Goal: Task Accomplishment & Management: Manage account settings

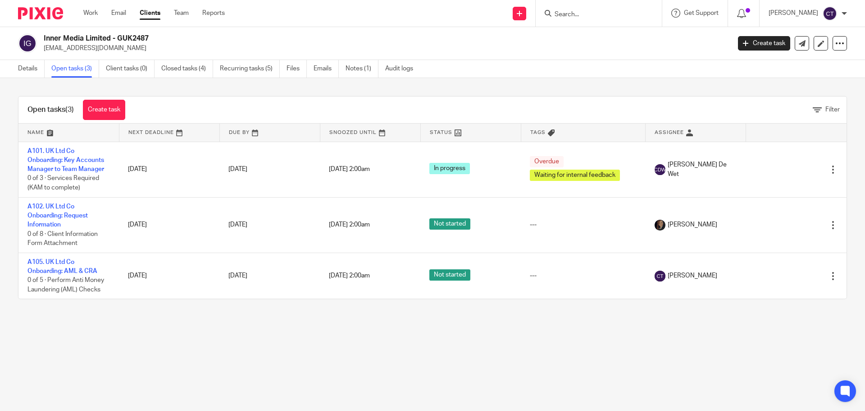
click at [591, 11] on input "Search" at bounding box center [594, 15] width 81 height 8
paste input "Vicky Vallero"
type input "Vicky Vallero"
click at [603, 37] on link at bounding box center [622, 38] width 141 height 21
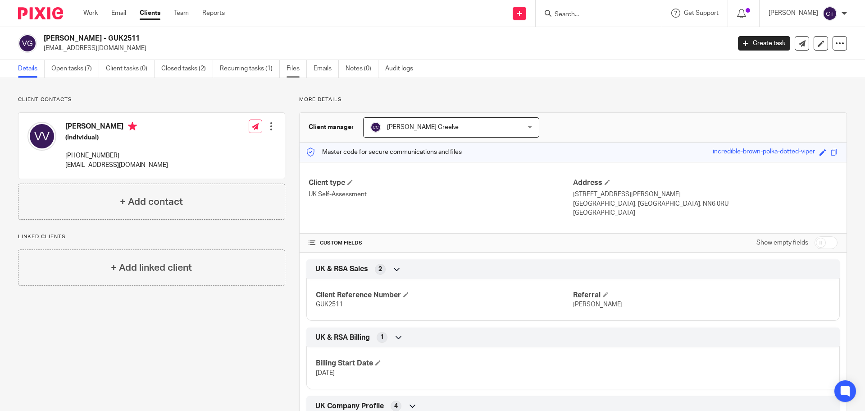
click at [295, 66] on link "Files" at bounding box center [297, 69] width 20 height 18
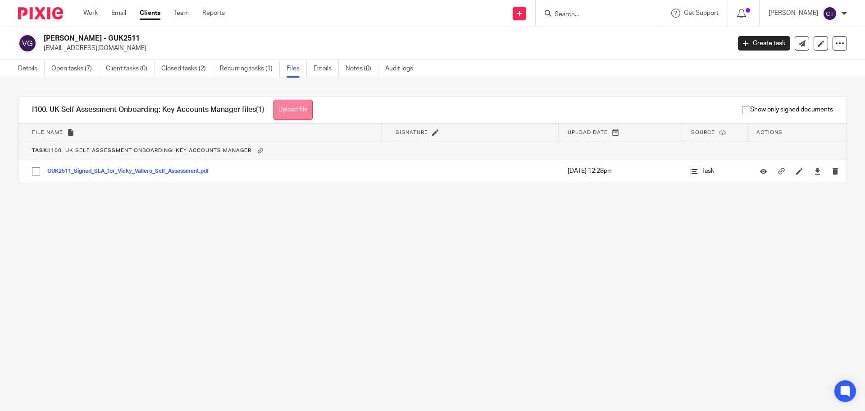
click at [299, 109] on button "Upload file" at bounding box center [293, 110] width 39 height 20
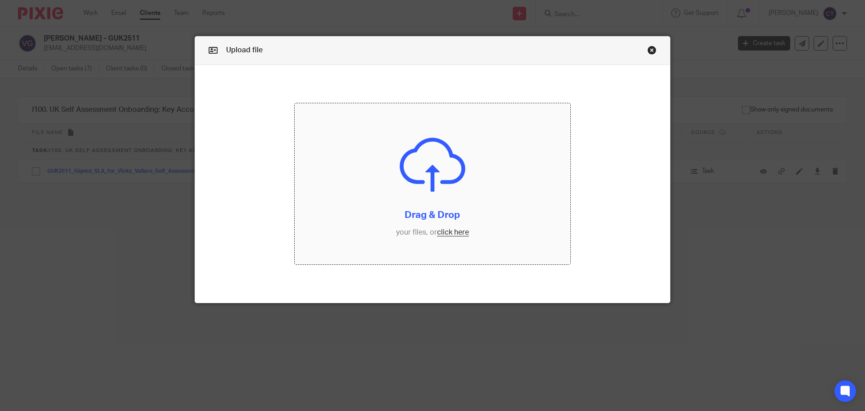
click at [361, 174] on input "file" at bounding box center [433, 183] width 276 height 161
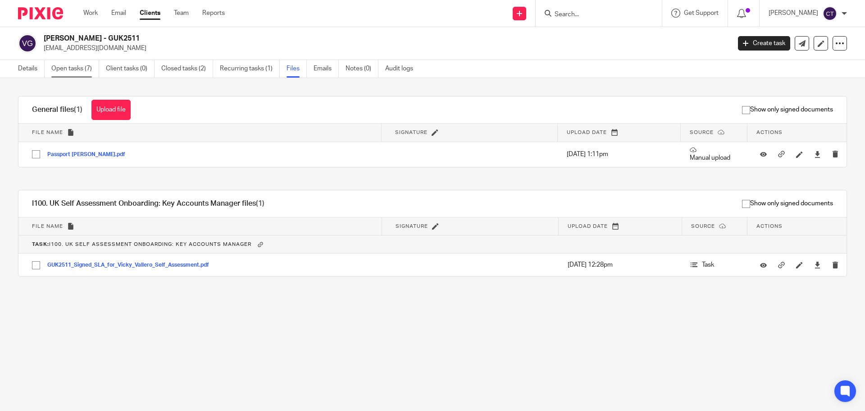
click at [85, 71] on link "Open tasks (7)" at bounding box center [75, 69] width 48 height 18
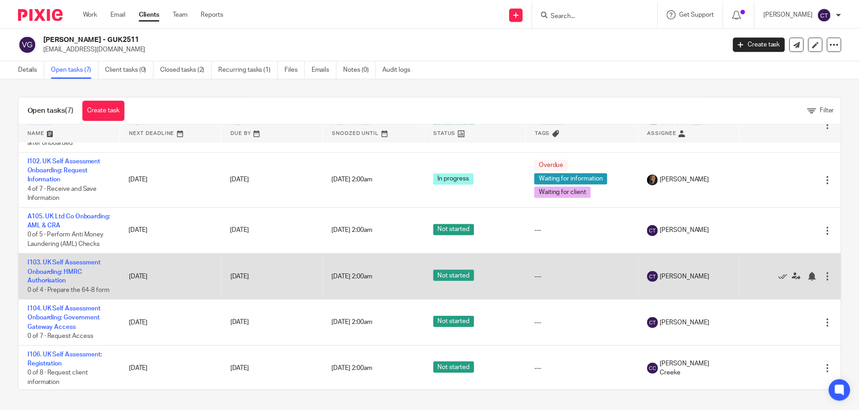
scroll to position [90, 0]
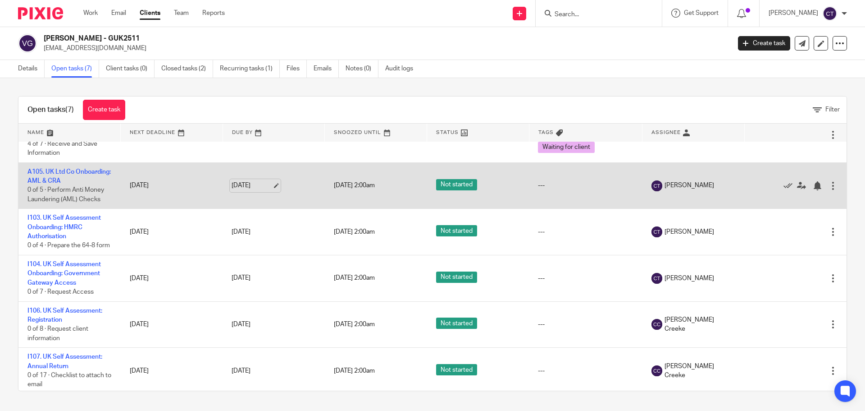
click at [237, 187] on link "15 Aug 2025" at bounding box center [252, 185] width 41 height 9
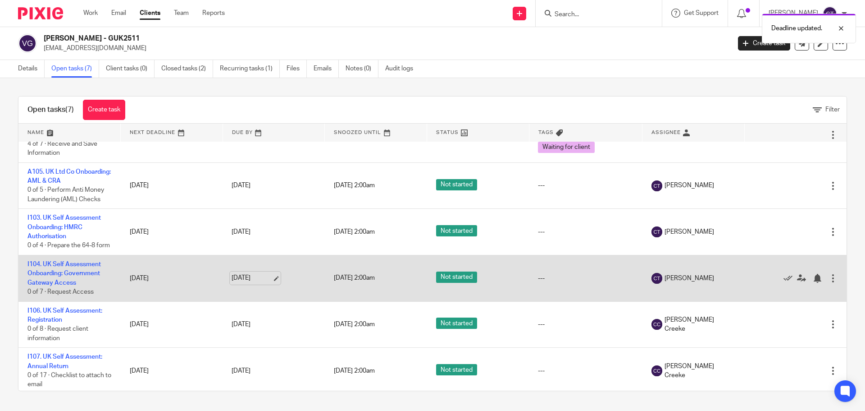
click at [249, 283] on link "22 Aug 2025" at bounding box center [252, 277] width 41 height 9
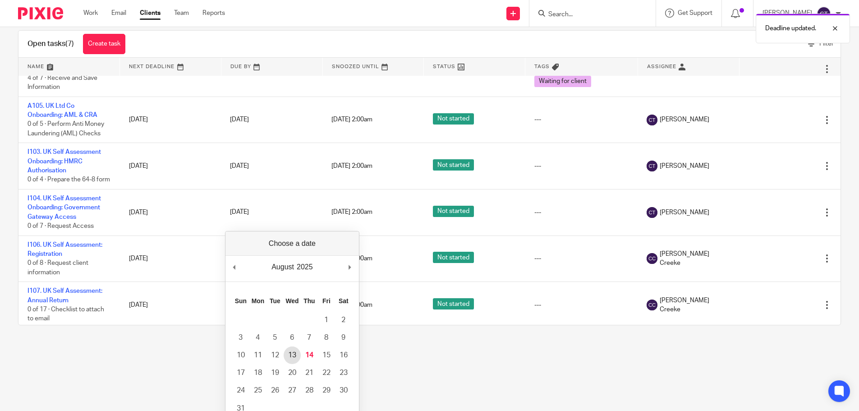
scroll to position [101, 0]
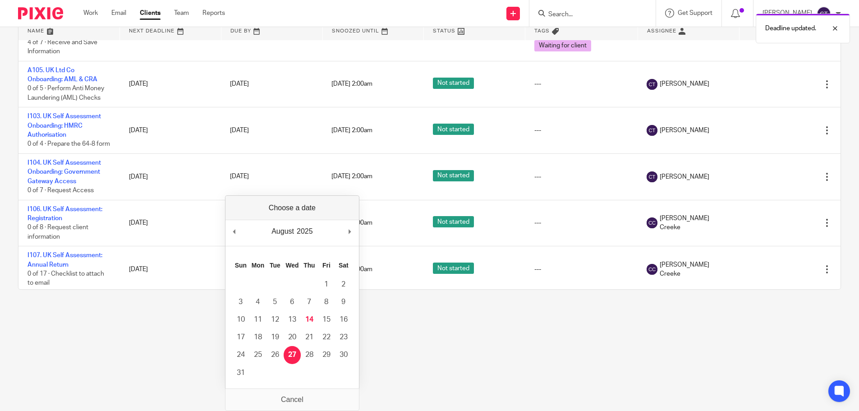
drag, startPoint x: 293, startPoint y: 353, endPoint x: 283, endPoint y: 323, distance: 32.4
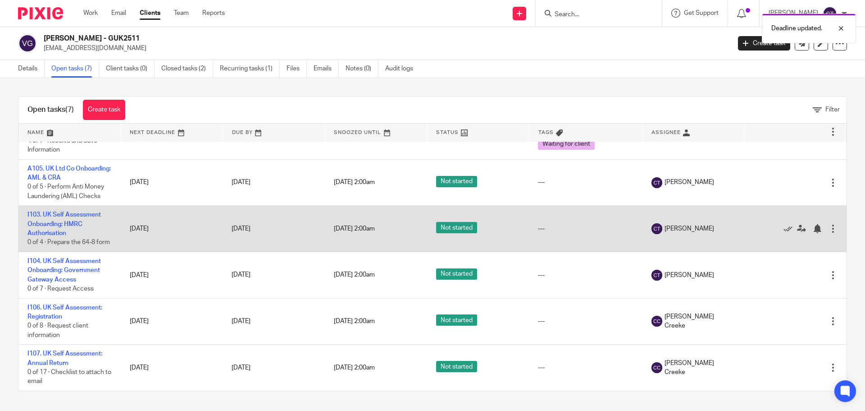
scroll to position [103, 0]
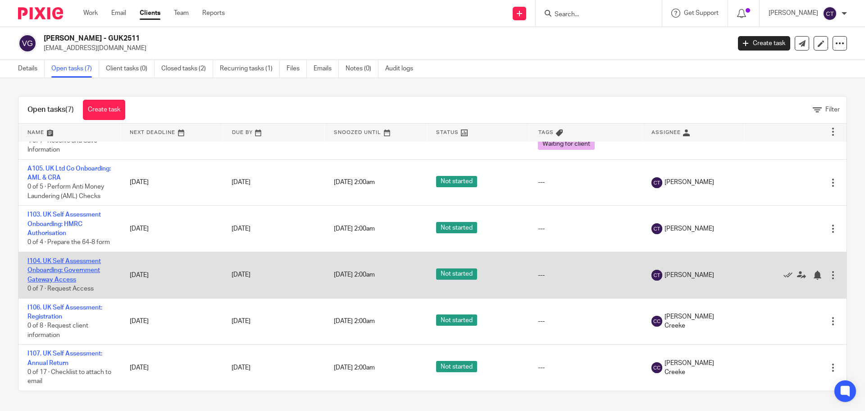
drag, startPoint x: 59, startPoint y: 210, endPoint x: 82, endPoint y: 262, distance: 56.5
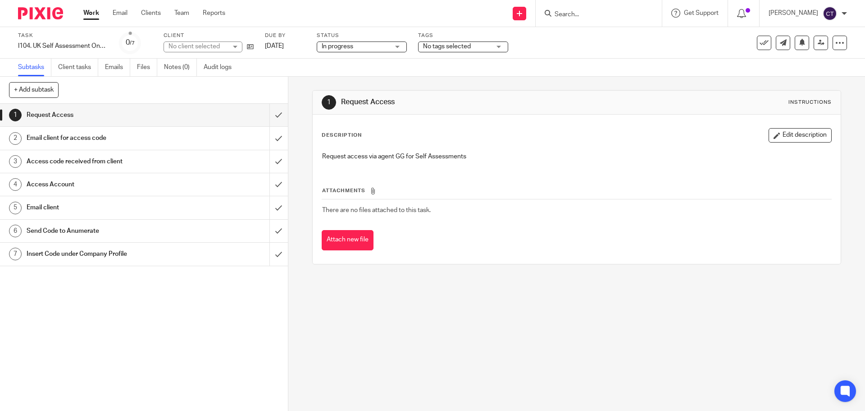
click at [487, 42] on span "No tags selected" at bounding box center [457, 46] width 68 height 9
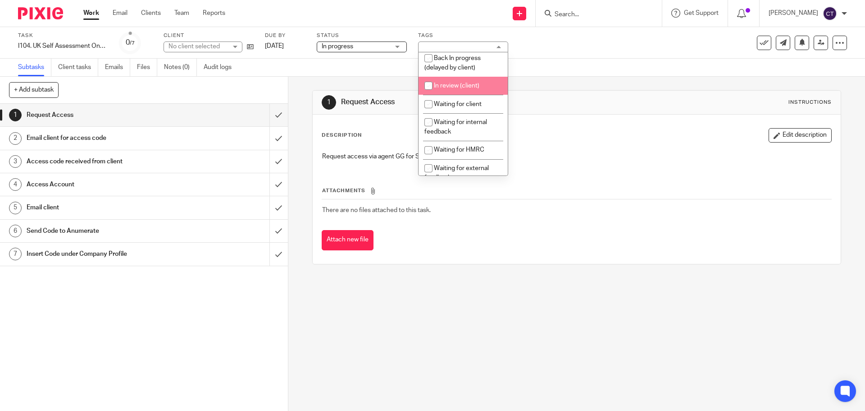
scroll to position [45, 0]
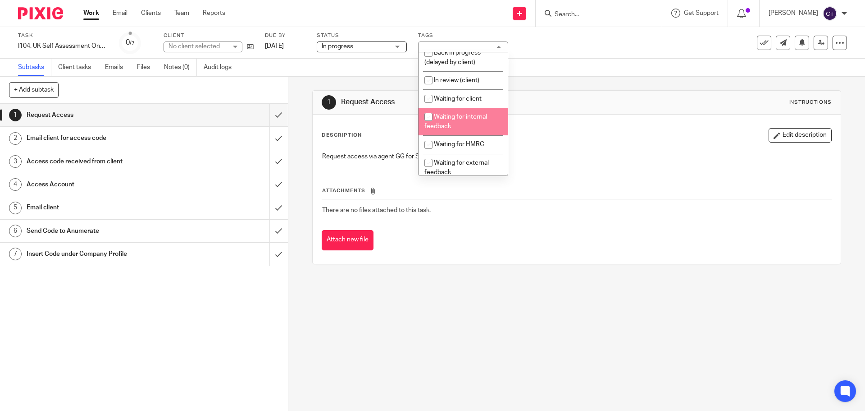
click at [462, 128] on span "Waiting for internal feedback" at bounding box center [456, 122] width 63 height 16
checkbox input "true"
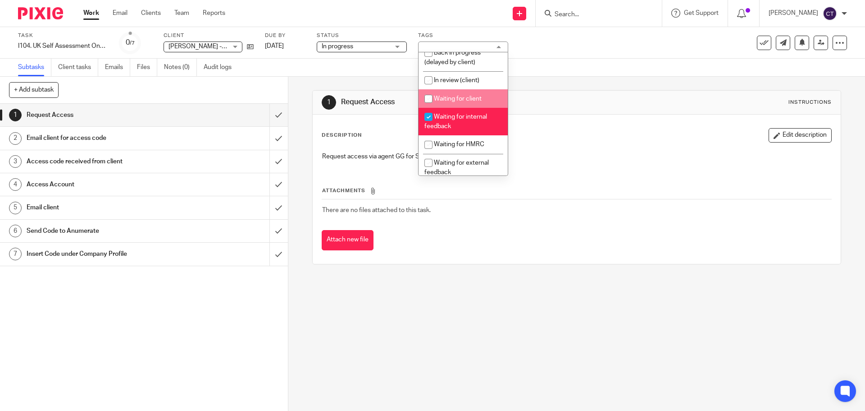
click at [451, 104] on li "Waiting for client" at bounding box center [463, 98] width 89 height 18
checkbox input "true"
click at [426, 125] on input "checkbox" at bounding box center [428, 116] width 17 height 17
checkbox input "false"
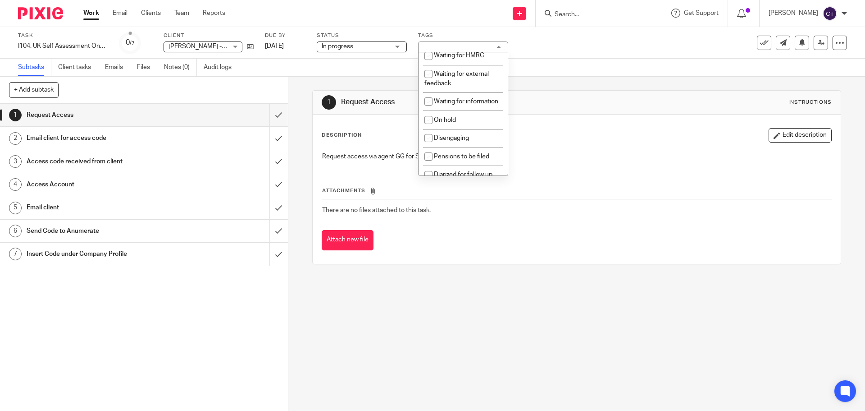
scroll to position [135, 0]
click at [612, 90] on div "1 Request Access Instructions Description Edit description Request access via a…" at bounding box center [576, 177] width 529 height 174
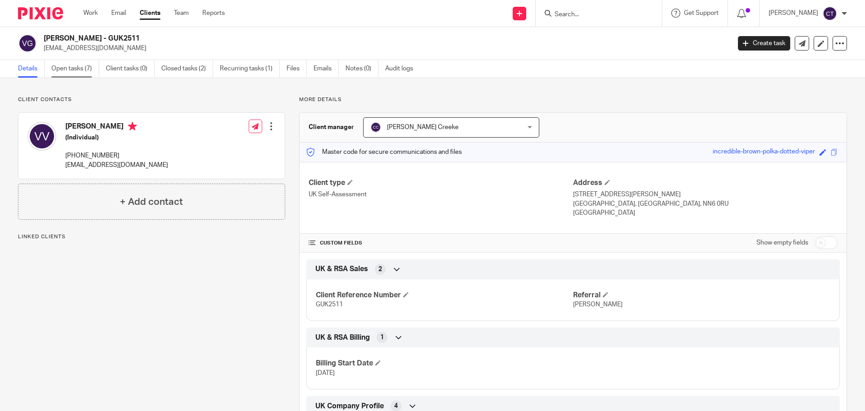
click at [75, 70] on link "Open tasks (7)" at bounding box center [75, 69] width 48 height 18
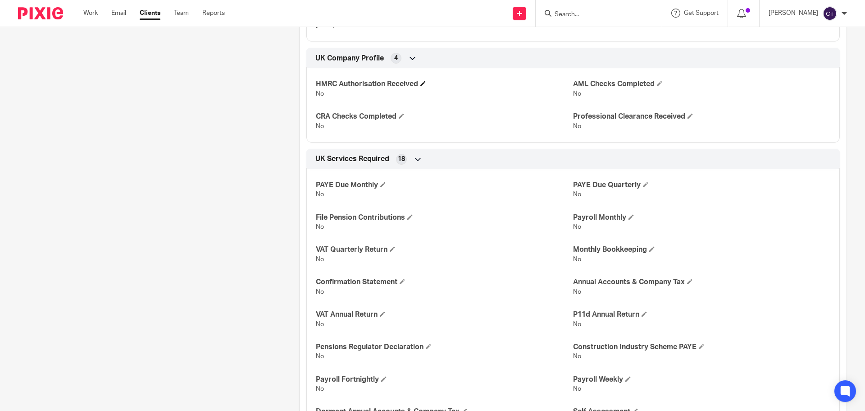
scroll to position [406, 0]
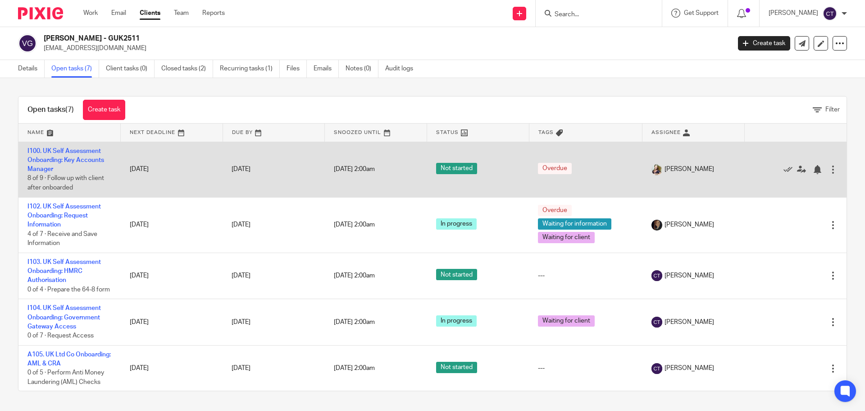
click at [360, 168] on span "[DATE] 2:00am" at bounding box center [354, 169] width 41 height 6
